Goal: Entertainment & Leisure: Consume media (video, audio)

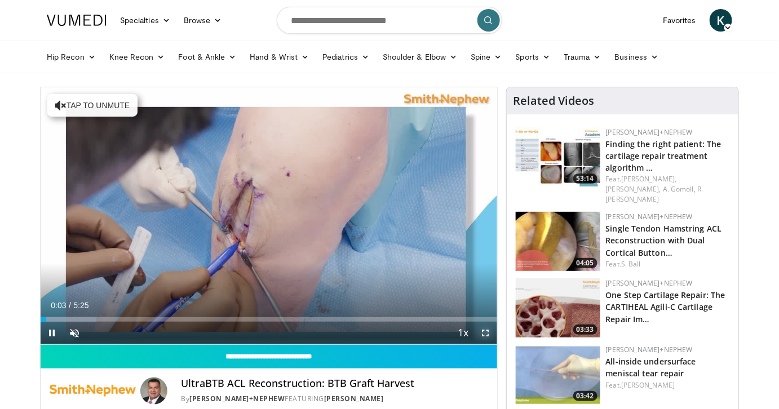
click at [485, 332] on span "Video Player" at bounding box center [486, 333] width 23 height 23
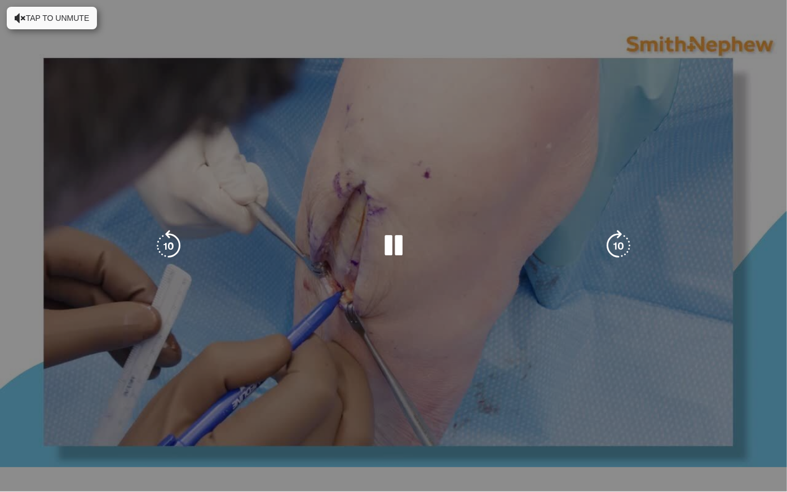
click at [66, 409] on div "10 seconds Tap to unmute" at bounding box center [393, 245] width 787 height 491
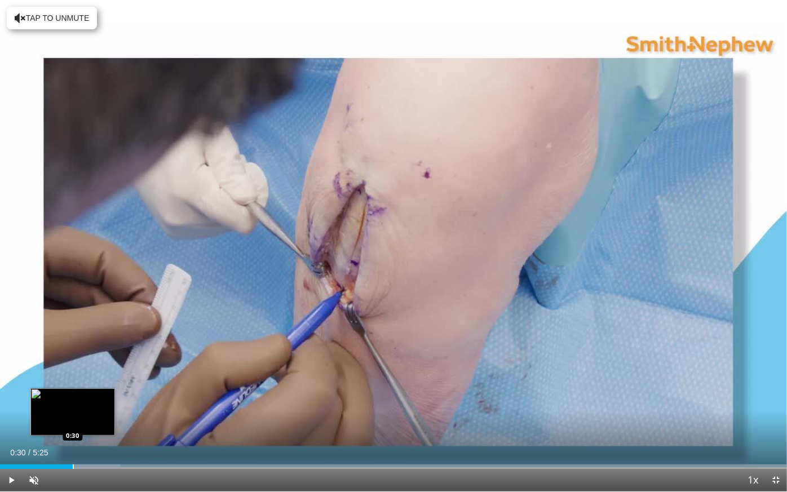
click at [73, 409] on div "Progress Bar" at bounding box center [73, 466] width 1 height 5
click at [94, 409] on div "Progress Bar" at bounding box center [94, 466] width 1 height 5
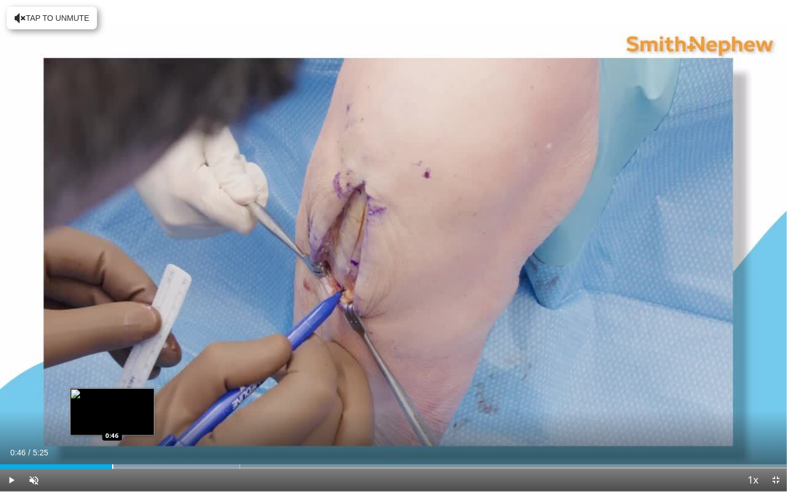
click at [112, 409] on div "Progress Bar" at bounding box center [112, 466] width 1 height 5
click at [138, 409] on div "Progress Bar" at bounding box center [138, 466] width 1 height 5
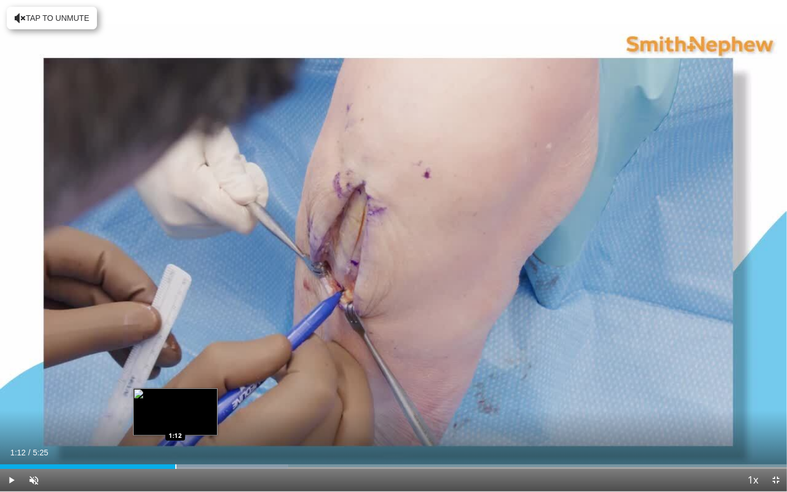
click at [175, 409] on div "Progress Bar" at bounding box center [175, 466] width 1 height 5
click at [201, 409] on div "Loaded : 42.69% 1:23 1:23" at bounding box center [393, 463] width 787 height 11
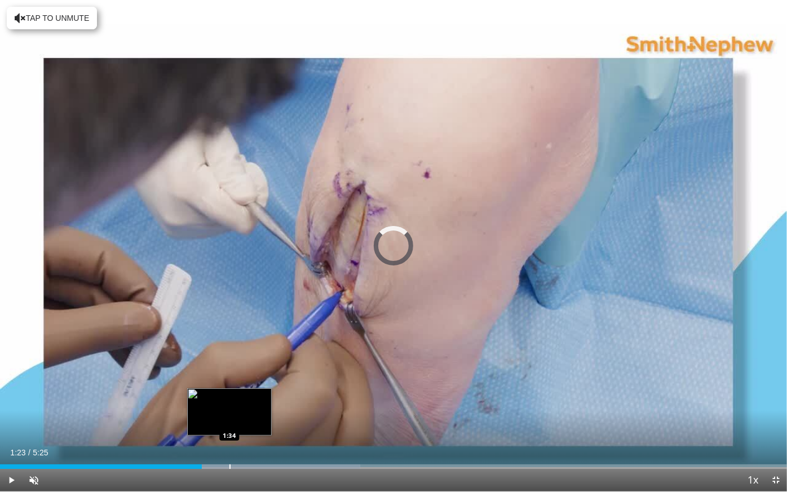
click at [229, 409] on div "Loaded : 45.74% 1:23 1:34" at bounding box center [393, 463] width 787 height 11
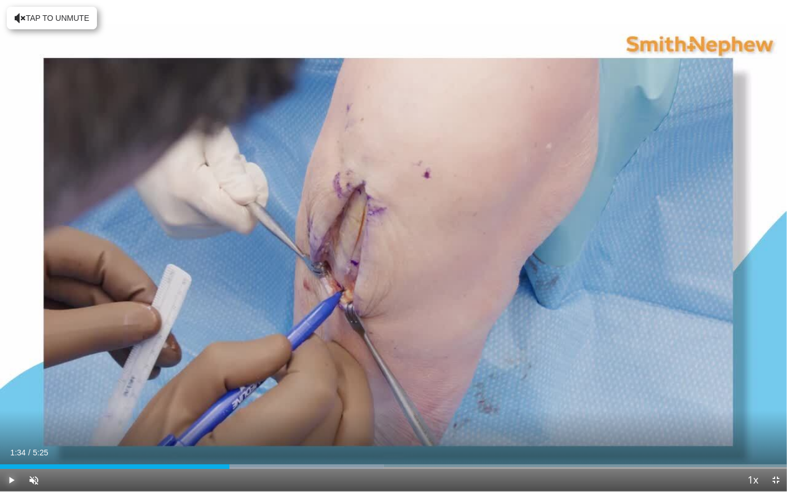
click at [10, 409] on span "Video Player" at bounding box center [11, 480] width 23 height 23
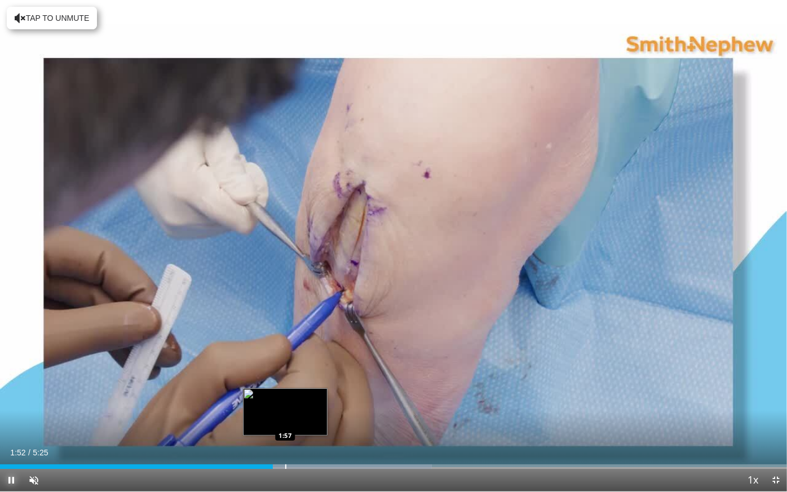
click at [285, 409] on div "Progress Bar" at bounding box center [285, 466] width 1 height 5
click at [301, 409] on div "Progress Bar" at bounding box center [301, 466] width 1 height 5
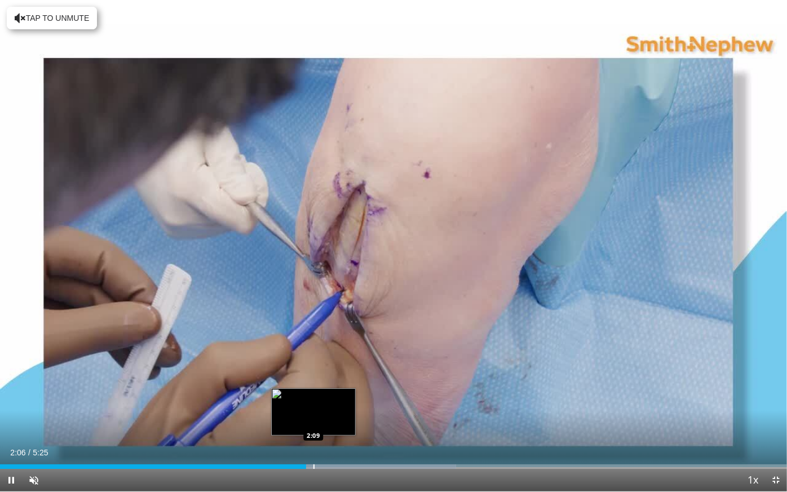
click at [313, 409] on video-js "**********" at bounding box center [393, 246] width 787 height 492
click at [335, 409] on div "Loaded : 57.94% 2:09 2:18" at bounding box center [393, 463] width 787 height 11
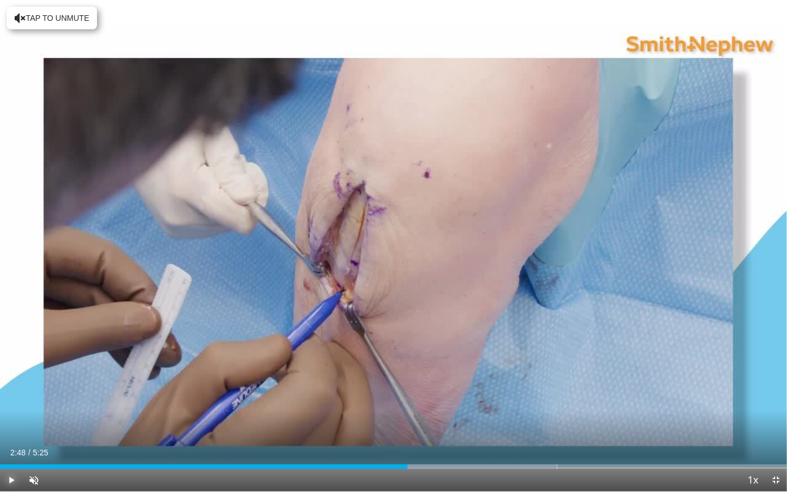
click at [12, 409] on span "Video Player" at bounding box center [11, 480] width 23 height 23
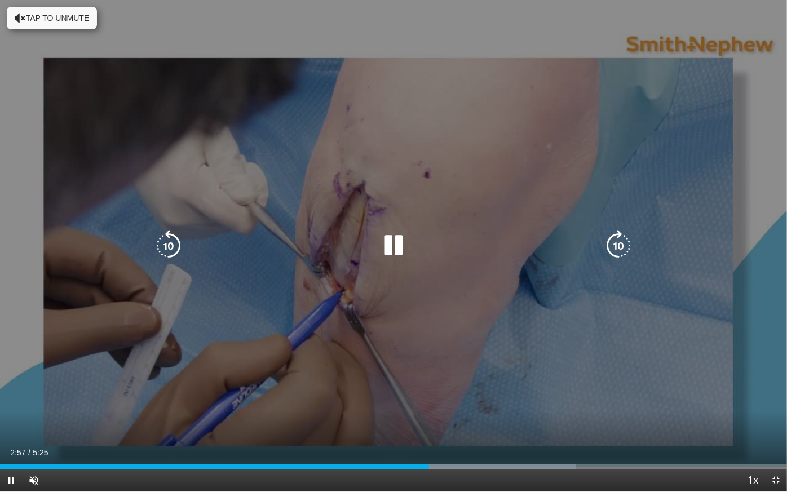
click at [20, 15] on icon "Video Player" at bounding box center [20, 17] width 11 height 11
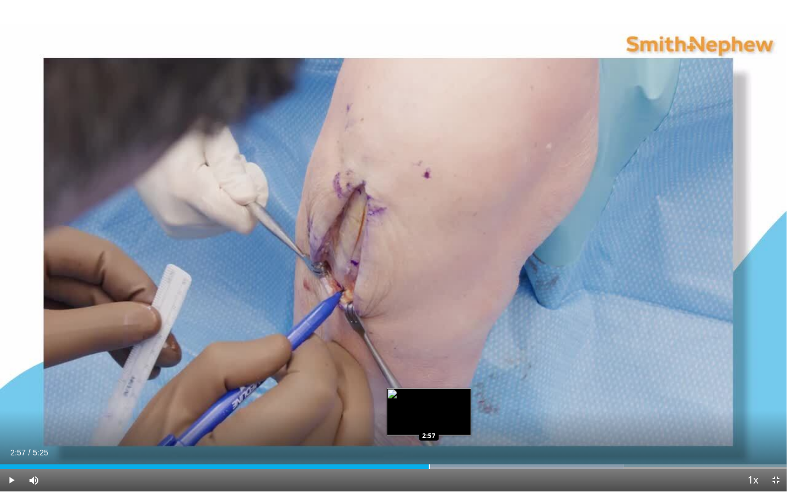
click at [429, 409] on div "Progress Bar" at bounding box center [429, 466] width 1 height 5
click at [397, 409] on div "Progress Bar" at bounding box center [396, 466] width 1 height 5
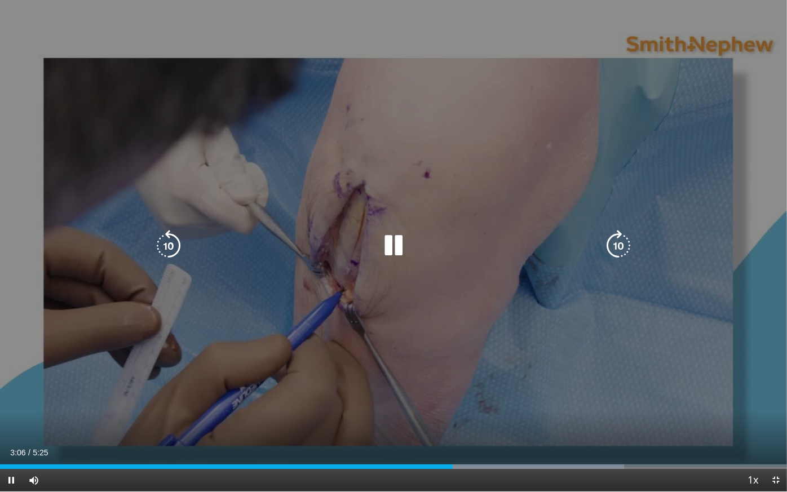
click at [389, 247] on icon "Video Player" at bounding box center [394, 246] width 32 height 32
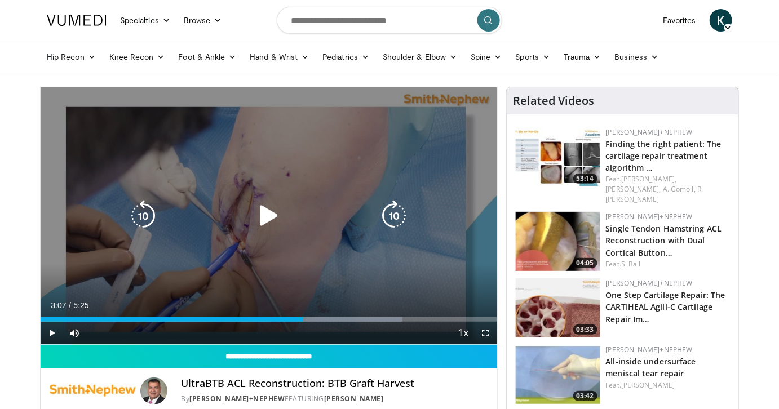
click at [273, 216] on icon "Video Player" at bounding box center [269, 216] width 32 height 32
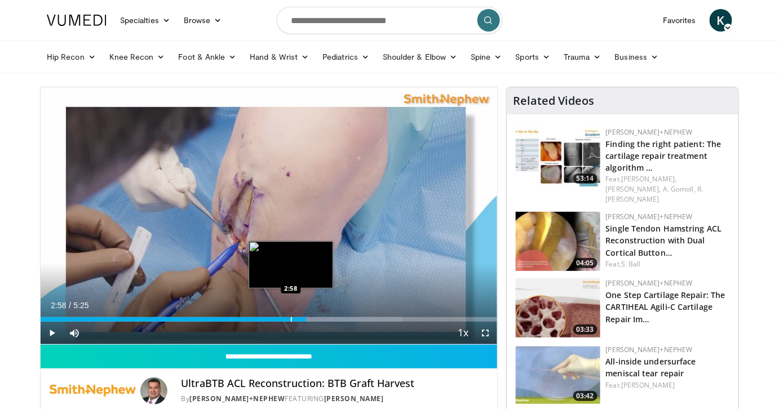
click at [291, 317] on div "Progress Bar" at bounding box center [291, 319] width 1 height 5
click at [277, 318] on div "Progress Bar" at bounding box center [277, 319] width 1 height 5
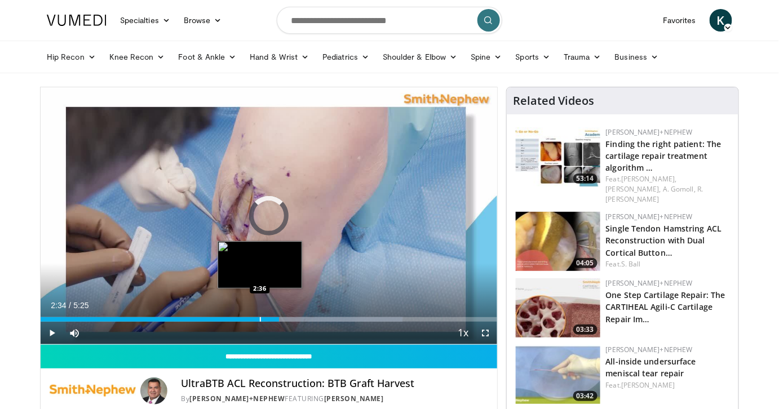
click at [258, 318] on div "2:34" at bounding box center [160, 319] width 238 height 5
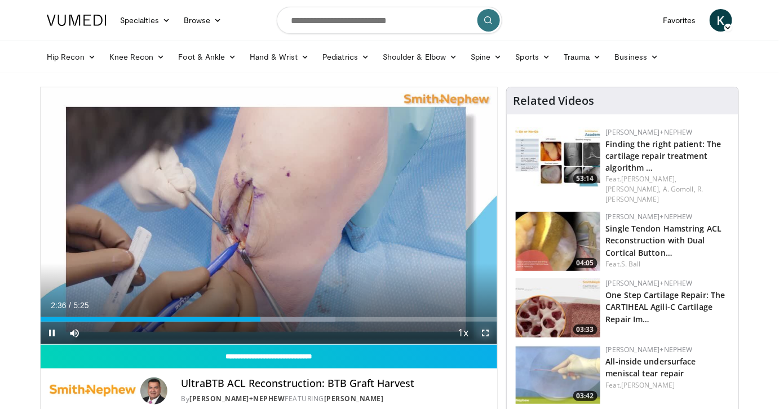
click at [485, 331] on span "Video Player" at bounding box center [486, 333] width 23 height 23
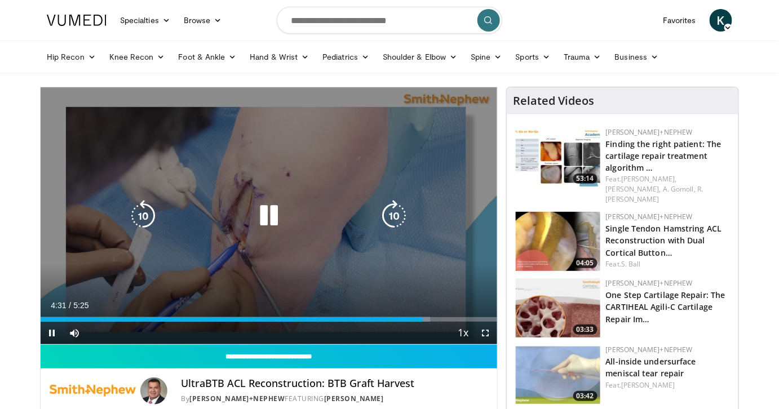
click at [257, 220] on icon "Video Player" at bounding box center [269, 216] width 32 height 32
